Goal: Check status: Check status

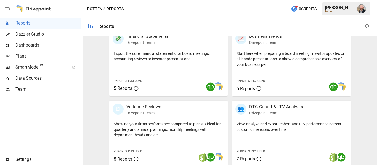
scroll to position [165, 0]
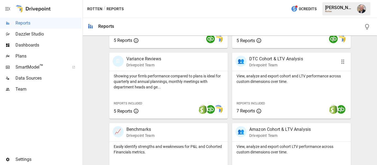
click at [264, 82] on p "View, analyze and export cohort and LTV performance across custom dimensions ov…" at bounding box center [291, 78] width 110 height 11
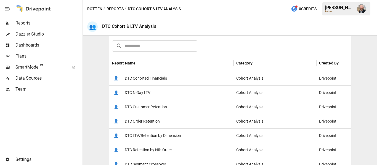
scroll to position [88, 0]
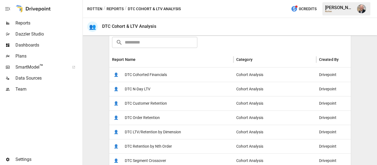
click at [157, 71] on span "DTC Cohorted Financials" at bounding box center [146, 75] width 42 height 14
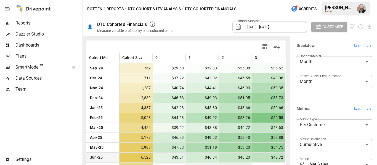
scroll to position [148, 0]
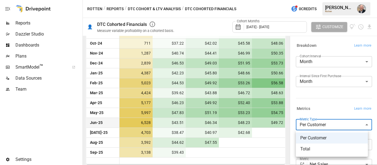
click at [334, 0] on body "Reports Dazzler Studio Dashboards Plans SmartModel ™ Data Sources Team Settings…" at bounding box center [188, 0] width 377 height 0
click at [331, 105] on div at bounding box center [188, 82] width 377 height 165
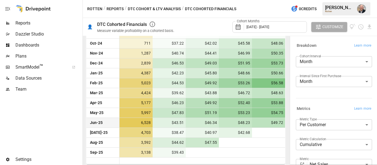
click at [313, 88] on div "Interval Since First Purchase Month ***** ​" at bounding box center [333, 83] width 76 height 15
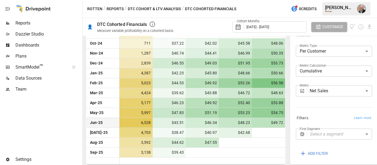
scroll to position [97, 0]
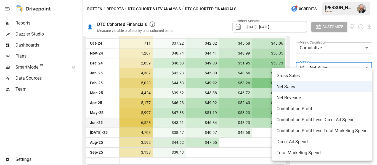
click at [325, 0] on body "Reports Dazzler Studio Dashboards Plans SmartModel ™ Data Sources Team Settings…" at bounding box center [188, 0] width 377 height 0
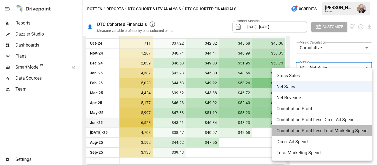
click at [291, 131] on span "Contribution Profit Less Total Marketing Spend" at bounding box center [321, 131] width 91 height 7
type input "**********"
